Goal: Transaction & Acquisition: Download file/media

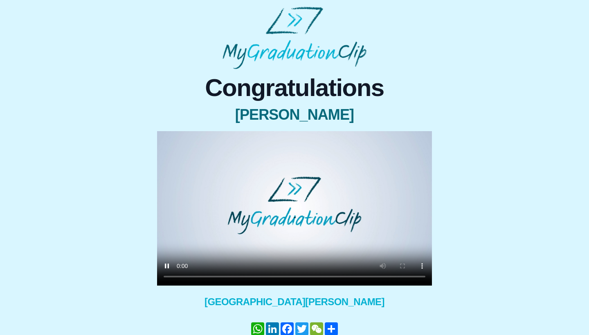
click at [183, 276] on video at bounding box center [294, 208] width 275 height 155
click at [181, 280] on video at bounding box center [294, 208] width 275 height 155
click at [220, 277] on video at bounding box center [294, 208] width 275 height 155
click at [186, 278] on video at bounding box center [294, 208] width 275 height 155
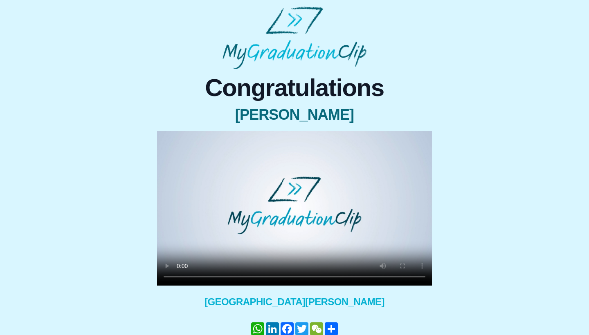
click at [176, 278] on video at bounding box center [294, 208] width 275 height 155
click at [182, 278] on video at bounding box center [294, 208] width 275 height 155
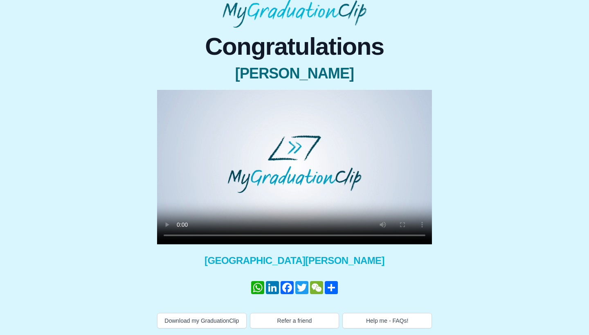
scroll to position [49, 0]
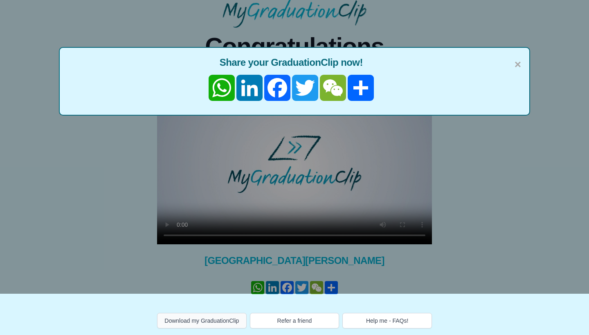
click at [209, 314] on button "Download my GraduationClip" at bounding box center [202, 321] width 90 height 16
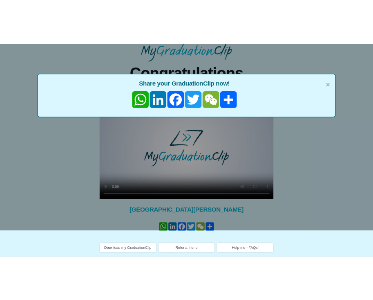
scroll to position [6, 0]
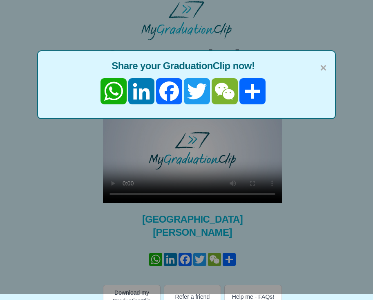
click at [324, 63] on span "×" at bounding box center [323, 67] width 7 height 17
